Goal: Information Seeking & Learning: Find contact information

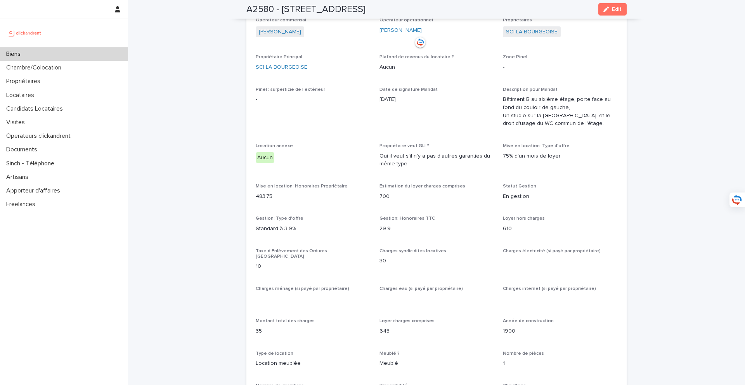
scroll to position [629, 0]
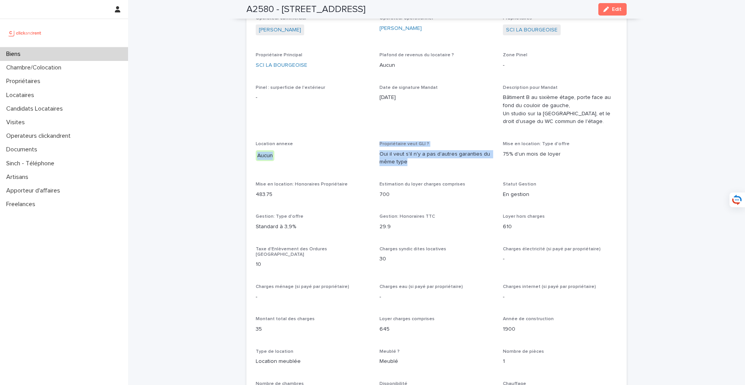
drag, startPoint x: 372, startPoint y: 135, endPoint x: 429, endPoint y: 157, distance: 60.6
click at [429, 157] on div "Opérateur commercial [PERSON_NAME] Opérateur opérationnel [PERSON_NAME] Proprié…" at bounding box center [437, 321] width 362 height 611
click at [376, 169] on div "Opérateur commercial [PERSON_NAME] Opérateur opérationnel [PERSON_NAME] Proprié…" at bounding box center [437, 321] width 362 height 611
drag, startPoint x: 384, startPoint y: 143, endPoint x: 423, endPoint y: 154, distance: 40.8
click at [423, 154] on p "Oui il veut s'il n'y a pas d'autres garanties du même type" at bounding box center [436, 158] width 114 height 16
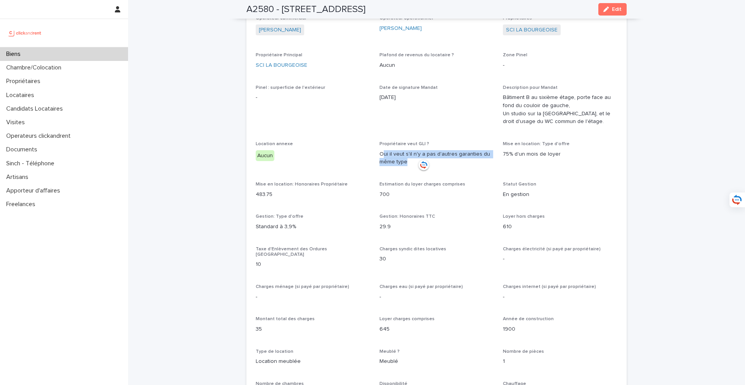
click at [432, 151] on p "Oui il veut s'il n'y a pas d'autres garanties du même type" at bounding box center [436, 158] width 114 height 16
drag, startPoint x: 426, startPoint y: 156, endPoint x: 376, endPoint y: 148, distance: 50.6
click at [376, 148] on div "Opérateur commercial [PERSON_NAME] Opérateur opérationnel [PERSON_NAME] Proprié…" at bounding box center [437, 321] width 362 height 611
click at [349, 162] on span "Location annexe [GEOGRAPHIC_DATA]" at bounding box center [313, 156] width 114 height 31
click at [114, 56] on div "Biens" at bounding box center [64, 54] width 128 height 14
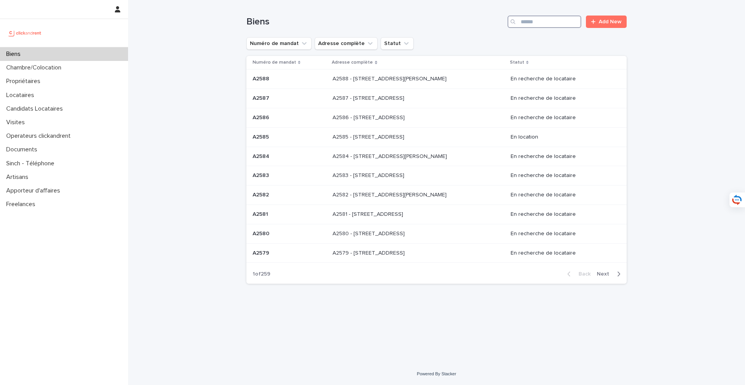
click at [542, 22] on input "Search" at bounding box center [544, 22] width 74 height 12
type input "*****"
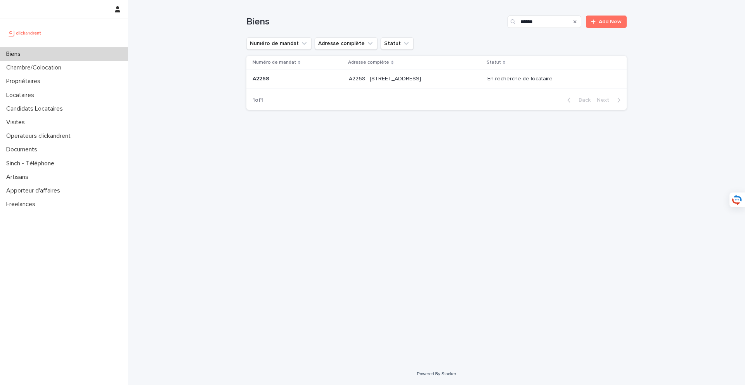
click at [447, 83] on div "A2268 - [STREET_ADDRESS] - [STREET_ADDRESS]" at bounding box center [415, 79] width 132 height 13
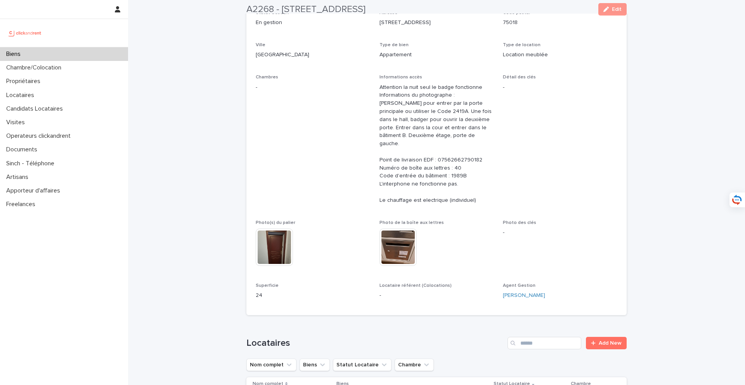
scroll to position [305, 0]
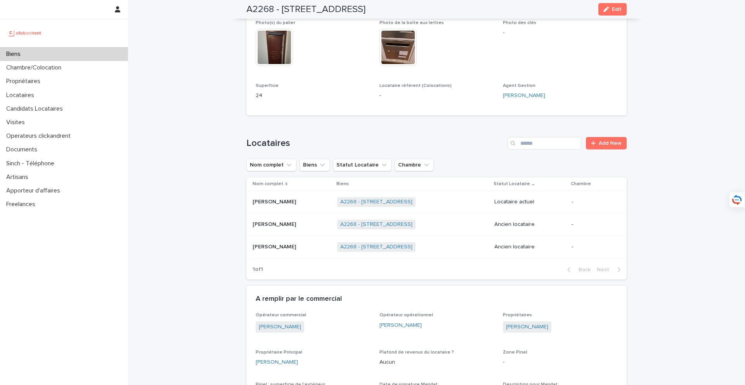
click at [328, 199] on p at bounding box center [292, 202] width 78 height 7
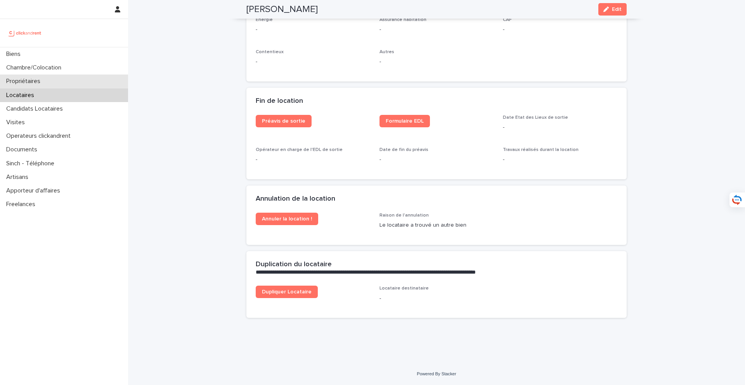
scroll to position [928, 0]
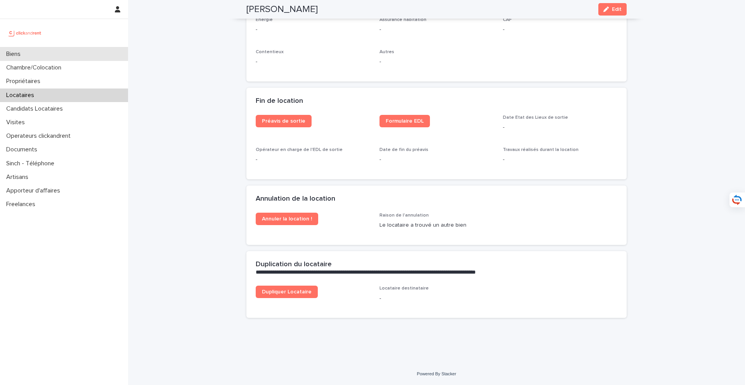
click at [78, 56] on div "Biens" at bounding box center [64, 54] width 128 height 14
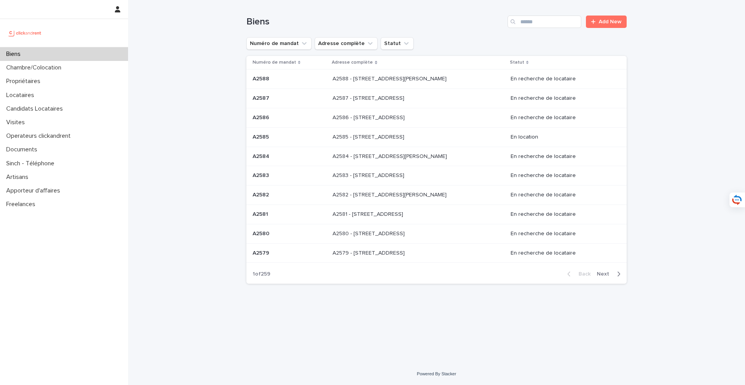
click at [540, 19] on input "Search" at bounding box center [544, 22] width 74 height 12
type input "*****"
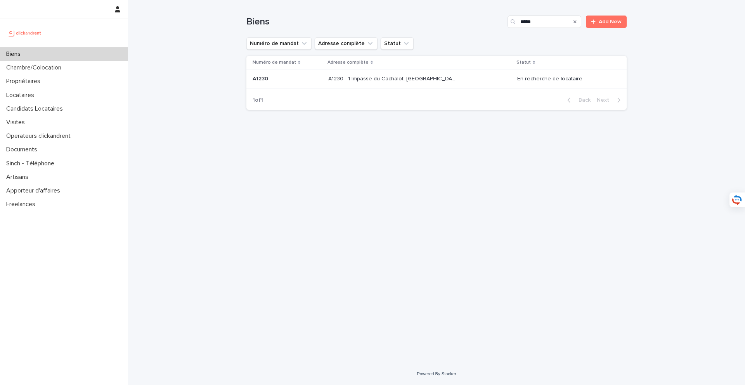
click at [425, 80] on p "A1230 - 1 Impasse du Cachalot, [GEOGRAPHIC_DATA]-[GEOGRAPHIC_DATA] 92290" at bounding box center [393, 78] width 131 height 8
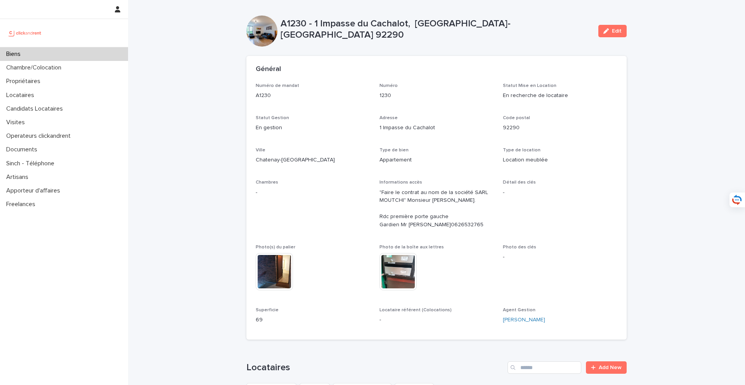
click at [100, 55] on div "Biens" at bounding box center [64, 54] width 128 height 14
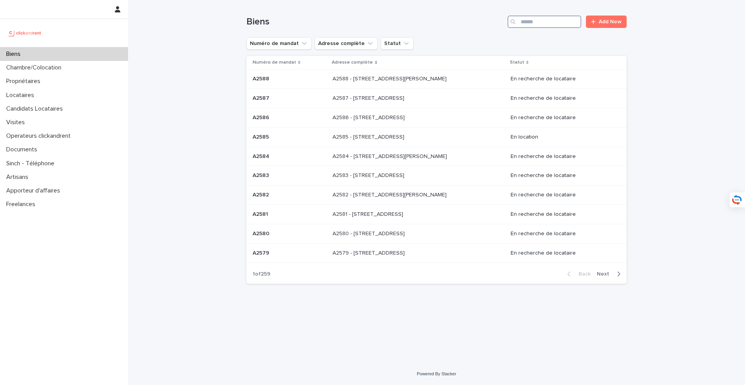
click at [538, 17] on input "Search" at bounding box center [544, 22] width 74 height 12
type input "****"
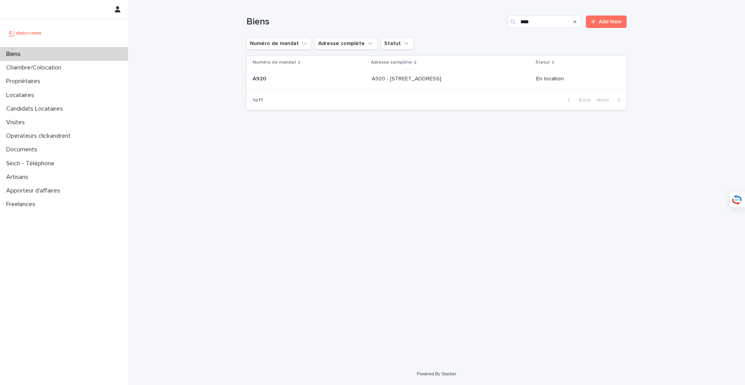
click at [453, 75] on div "A920 - [STREET_ADDRESS] - [STREET_ADDRESS]" at bounding box center [451, 79] width 158 height 13
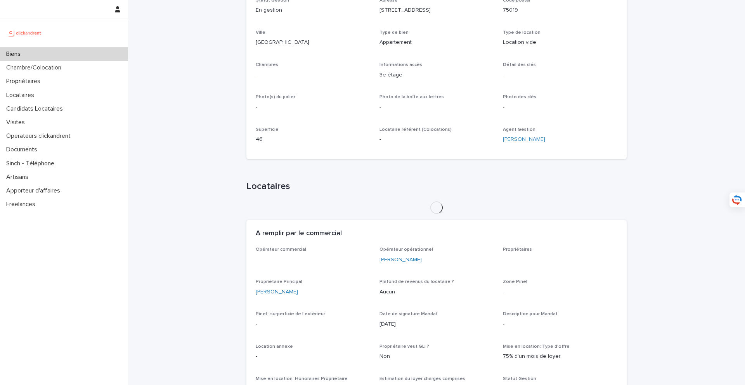
scroll to position [256, 0]
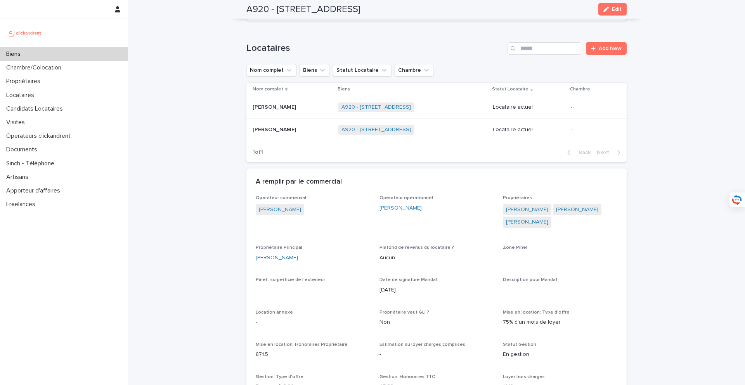
click at [301, 137] on td "[PERSON_NAME] [PERSON_NAME]" at bounding box center [290, 129] width 89 height 22
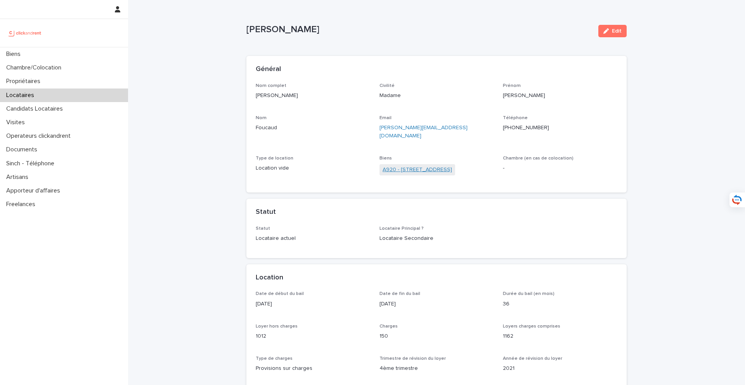
click at [424, 166] on link "A920 - [STREET_ADDRESS]" at bounding box center [416, 170] width 69 height 8
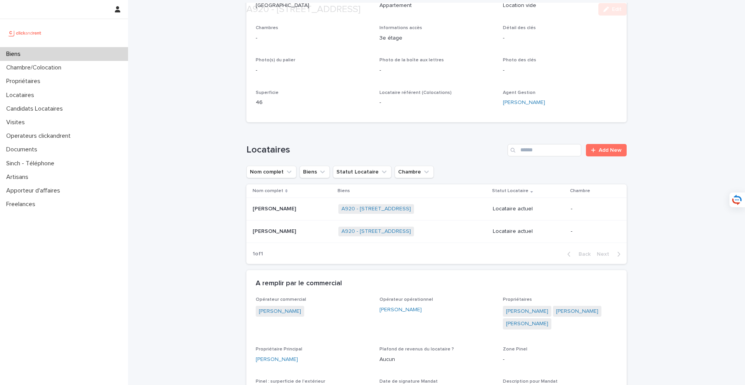
scroll to position [167, 0]
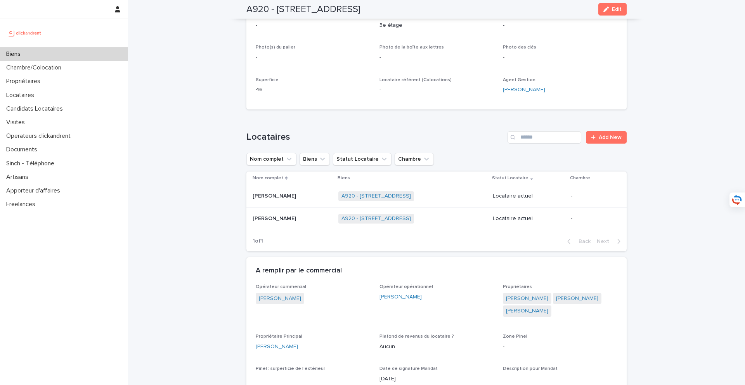
click at [299, 194] on p at bounding box center [293, 196] width 80 height 7
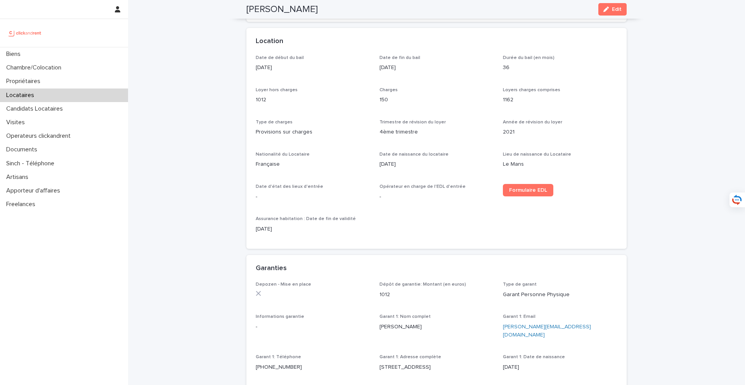
scroll to position [37, 0]
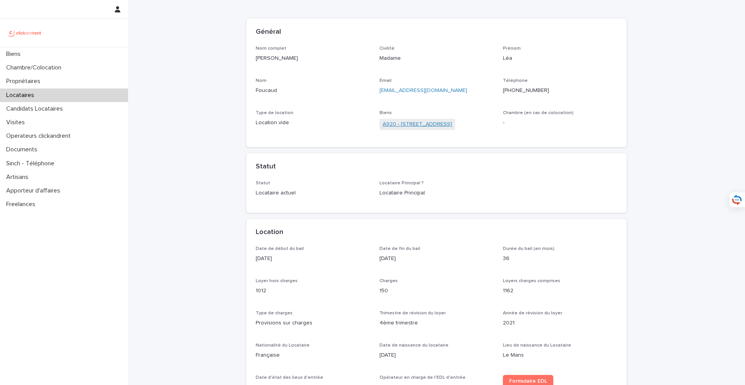
click at [424, 125] on link "A920 - [STREET_ADDRESS]" at bounding box center [416, 124] width 69 height 8
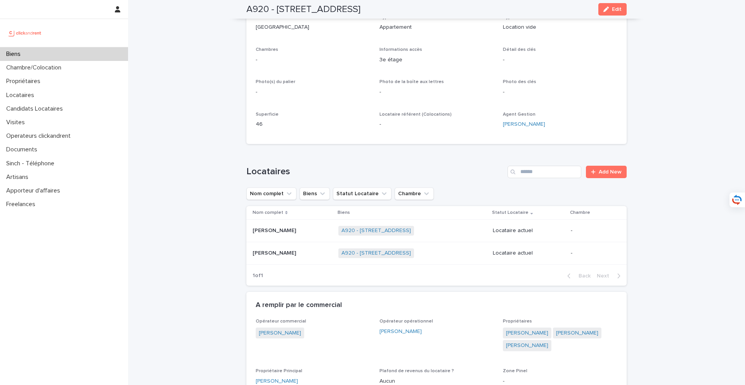
scroll to position [125, 0]
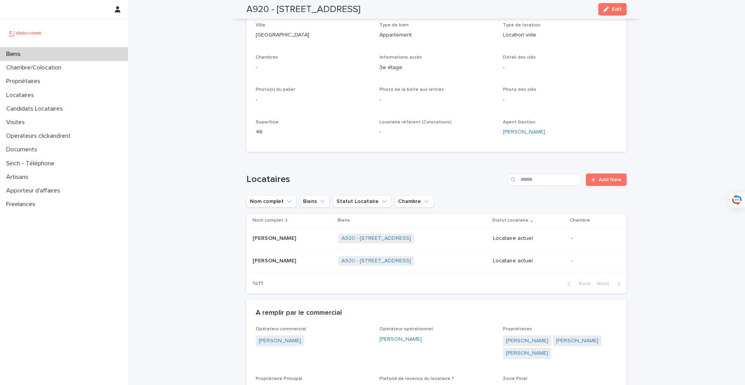
click at [102, 50] on div "Biens" at bounding box center [64, 54] width 128 height 14
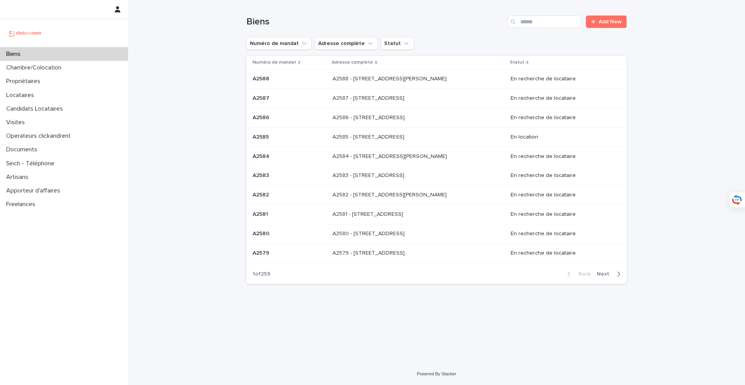
click at [534, 34] on div "Biens Add New" at bounding box center [436, 18] width 380 height 37
click at [533, 19] on input "Search" at bounding box center [544, 22] width 74 height 12
type input "****"
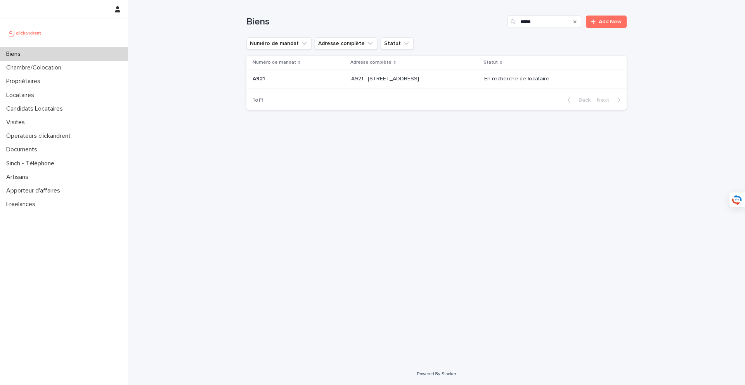
click at [388, 83] on div "A921 - [STREET_ADDRESS] - [STREET_ADDRESS]" at bounding box center [414, 79] width 127 height 13
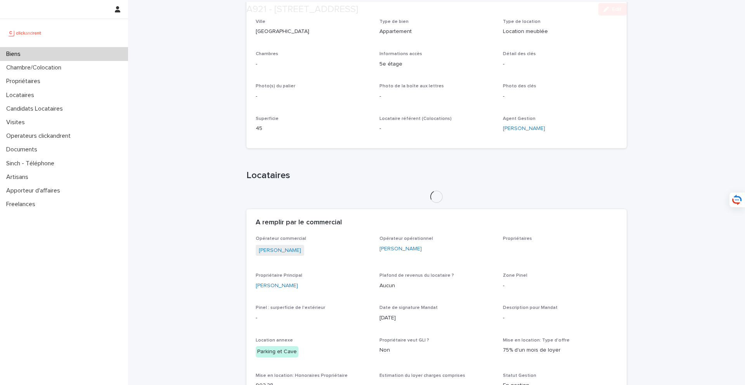
scroll to position [150, 0]
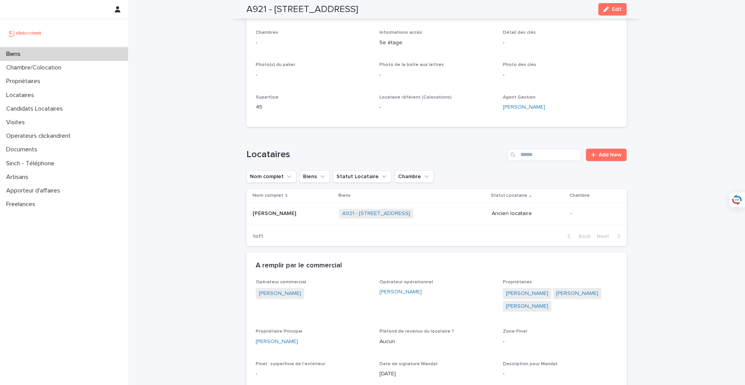
click at [370, 251] on div "Loading... Saving… Locataires Add New Nom complet Biens Statut Locataire Chambr…" at bounding box center [436, 192] width 380 height 119
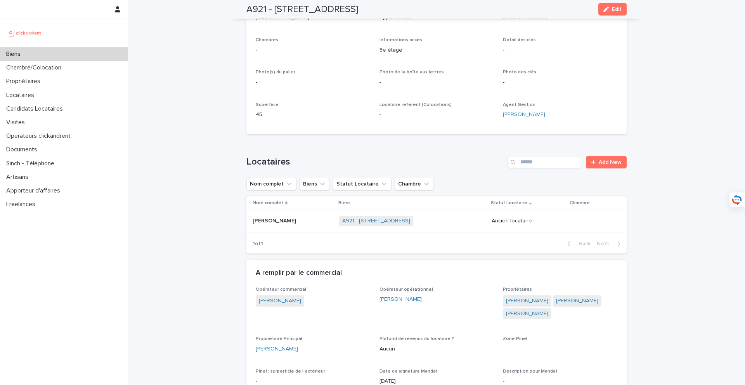
click at [293, 221] on p at bounding box center [293, 221] width 80 height 7
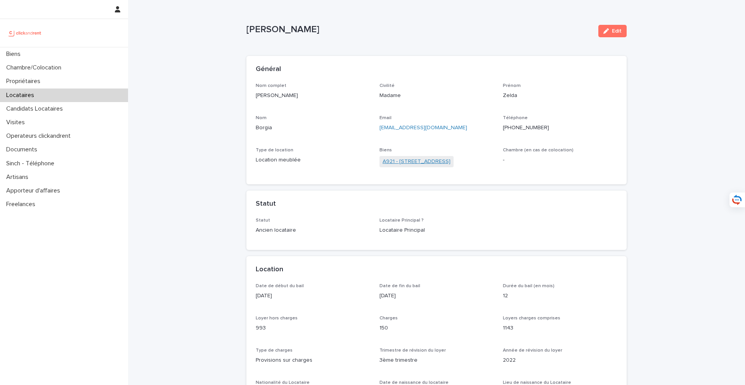
click at [405, 162] on link "A921 - [STREET_ADDRESS]" at bounding box center [416, 161] width 68 height 8
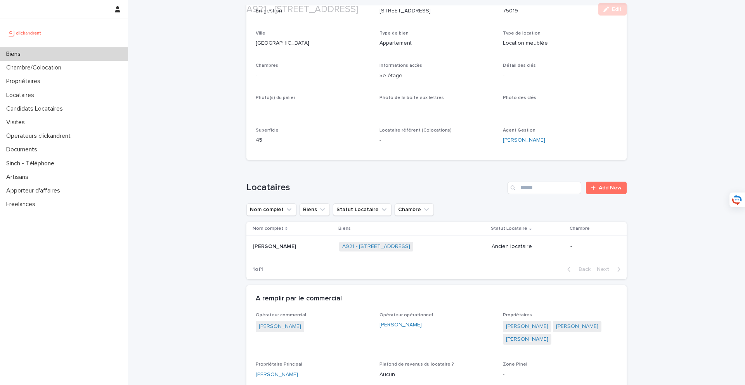
scroll to position [216, 0]
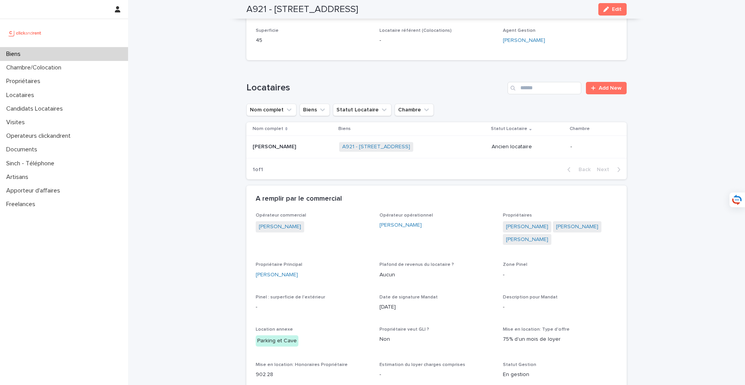
click at [74, 59] on div "Biens" at bounding box center [64, 54] width 128 height 14
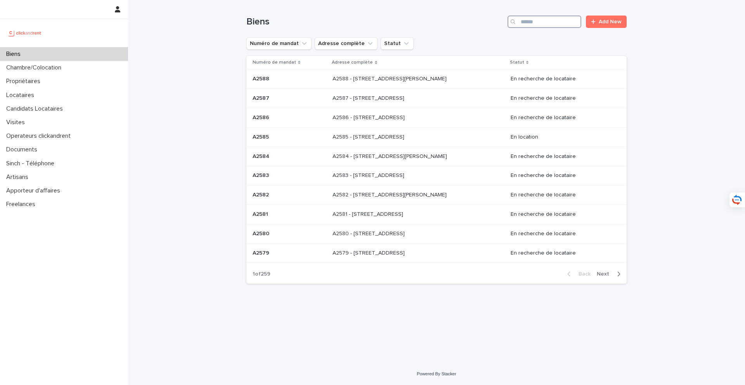
click at [562, 22] on input "Search" at bounding box center [544, 22] width 74 height 12
type input "**"
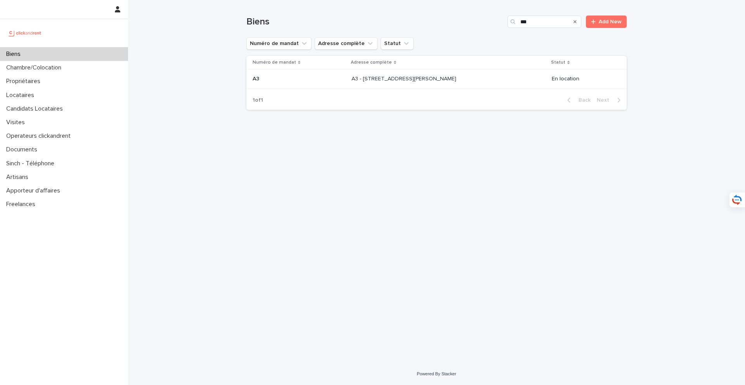
click at [379, 78] on p "A3 - [STREET_ADDRESS][PERSON_NAME]" at bounding box center [404, 78] width 106 height 8
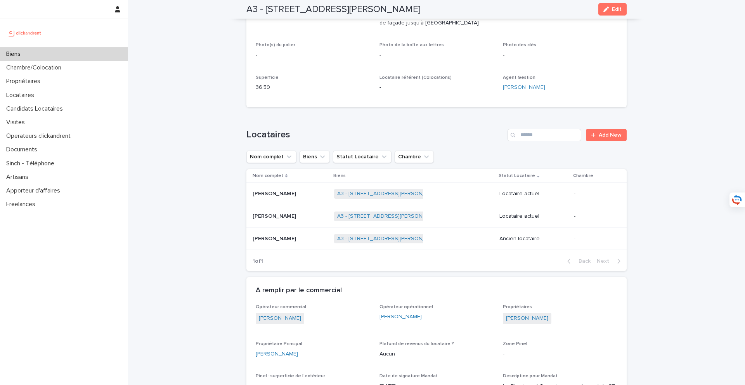
scroll to position [210, 0]
click at [301, 220] on p at bounding box center [290, 216] width 75 height 7
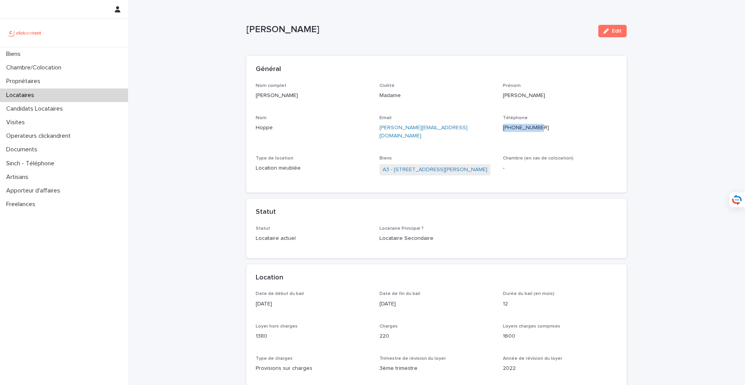
drag, startPoint x: 556, startPoint y: 128, endPoint x: 507, endPoint y: 128, distance: 48.5
click at [507, 128] on p "[PHONE_NUMBER]" at bounding box center [560, 128] width 114 height 8
copy ringoverc2c-84e06f14122c "[PHONE_NUMBER]"
click at [465, 166] on link "A3 - [STREET_ADDRESS][PERSON_NAME]" at bounding box center [434, 170] width 105 height 8
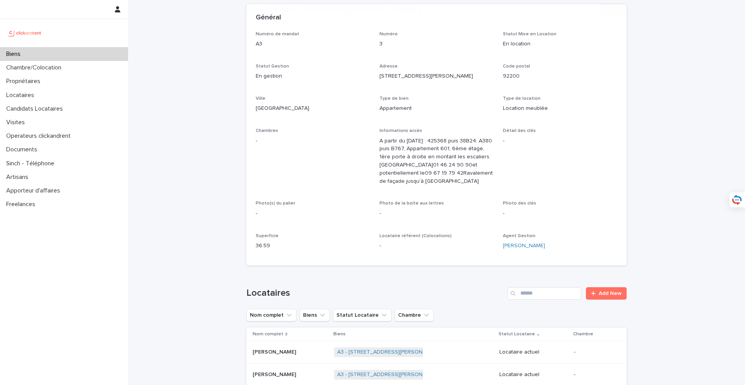
scroll to position [88, 0]
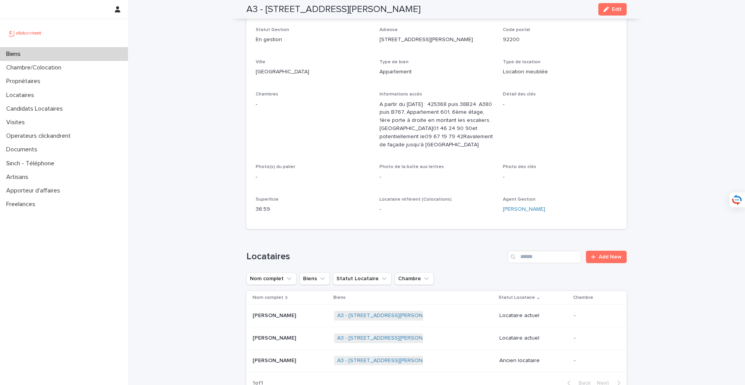
click at [280, 341] on p "[PERSON_NAME]" at bounding box center [275, 337] width 45 height 8
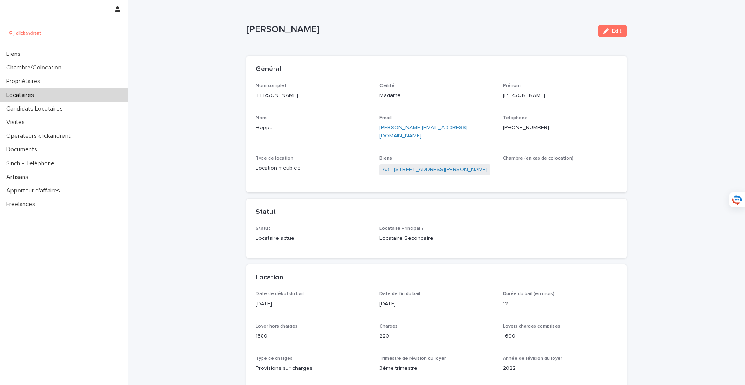
click at [470, 138] on div "Nom complet [PERSON_NAME] Civilité Madame Prénom [PERSON_NAME] Email [PERSON_NA…" at bounding box center [437, 133] width 362 height 100
drag, startPoint x: 471, startPoint y: 129, endPoint x: 379, endPoint y: 129, distance: 91.9
click at [379, 129] on p "[PERSON_NAME][EMAIL_ADDRESS][DOMAIN_NAME]" at bounding box center [436, 132] width 114 height 16
copy link "[PERSON_NAME][EMAIL_ADDRESS][DOMAIN_NAME]"
click at [444, 166] on span "A3 - [STREET_ADDRESS][PERSON_NAME]" at bounding box center [434, 169] width 111 height 11
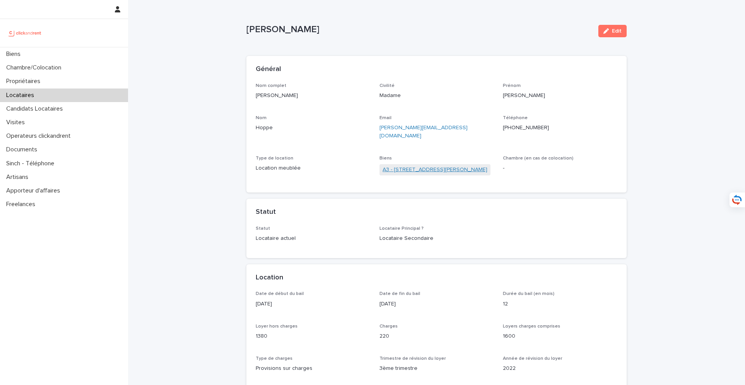
click at [445, 166] on link "A3 - [STREET_ADDRESS][PERSON_NAME]" at bounding box center [434, 170] width 105 height 8
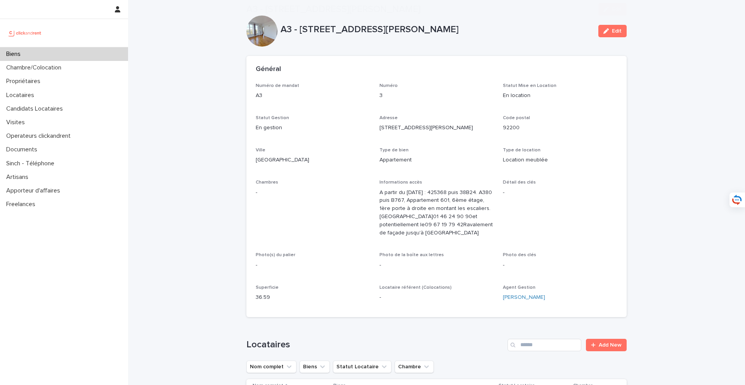
scroll to position [324, 0]
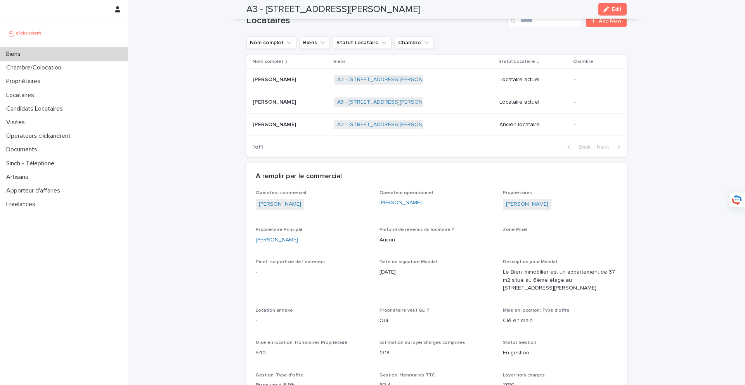
click at [310, 83] on p at bounding box center [290, 79] width 75 height 7
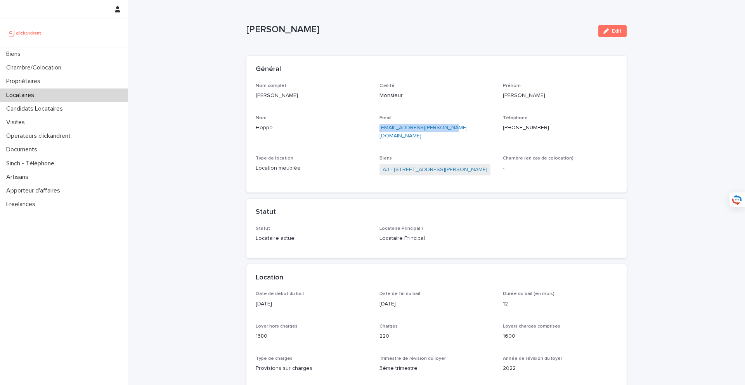
drag, startPoint x: 467, startPoint y: 126, endPoint x: 378, endPoint y: 128, distance: 88.8
click at [378, 128] on div "Nom complet [PERSON_NAME] Civilité Monsieur [PERSON_NAME] [PERSON_NAME] Email […" at bounding box center [437, 133] width 362 height 100
copy link "[EMAIL_ADDRESS][PERSON_NAME][DOMAIN_NAME]"
